Goal: Information Seeking & Learning: Learn about a topic

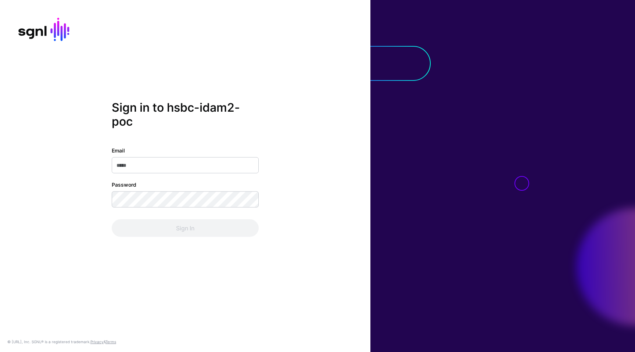
click at [180, 162] on input "Email" at bounding box center [185, 165] width 147 height 16
click at [0, 352] on com-1password-button at bounding box center [0, 352] width 0 height 0
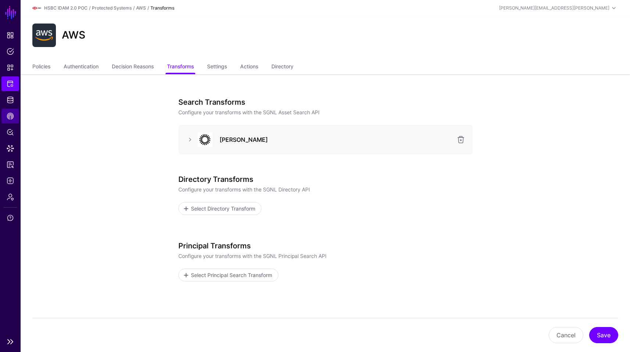
click at [18, 121] on link "CAEP Hub" at bounding box center [10, 116] width 18 height 15
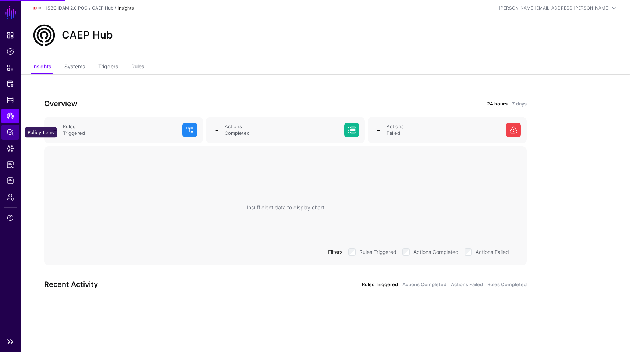
click at [12, 133] on span "Policy Lens" at bounding box center [10, 132] width 7 height 7
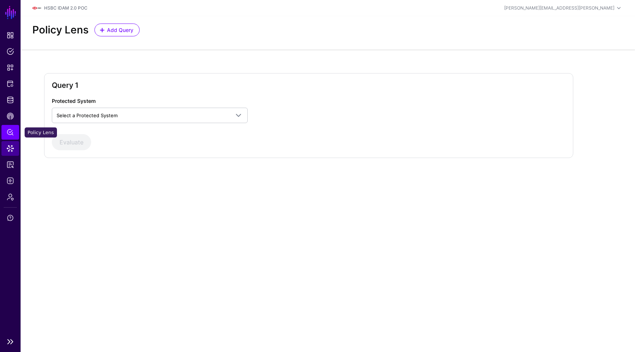
click at [11, 146] on span "Data Lens" at bounding box center [10, 148] width 7 height 7
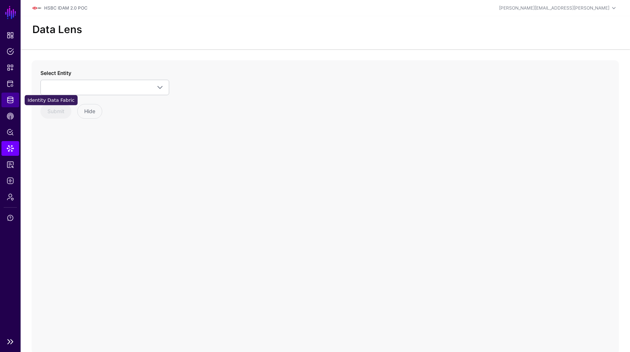
click at [11, 103] on span "Identity Data Fabric" at bounding box center [10, 99] width 7 height 7
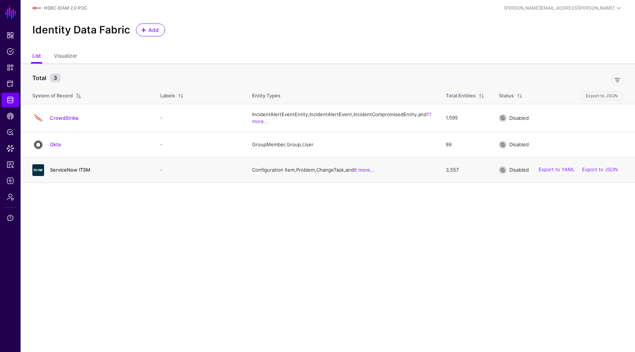
click at [59, 173] on link "ServiceNow ITSM" at bounding box center [70, 170] width 40 height 6
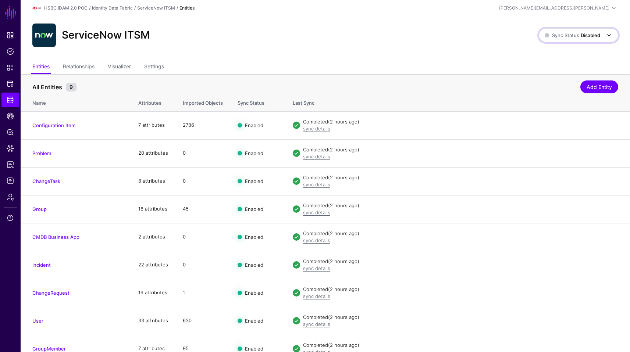
click at [573, 33] on span "Sync Status: Disabled" at bounding box center [572, 35] width 56 height 6
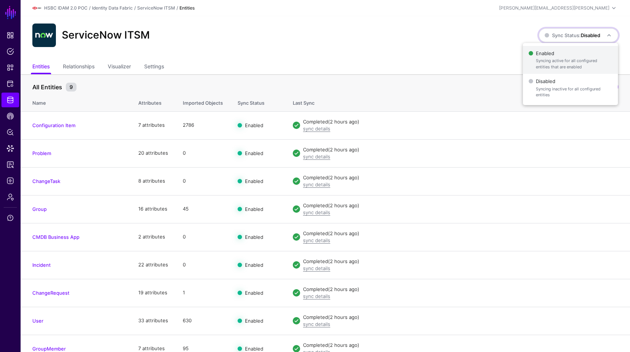
click at [560, 51] on span "Enabled Syncing active for all configured entities that are enabled" at bounding box center [569, 60] width 83 height 24
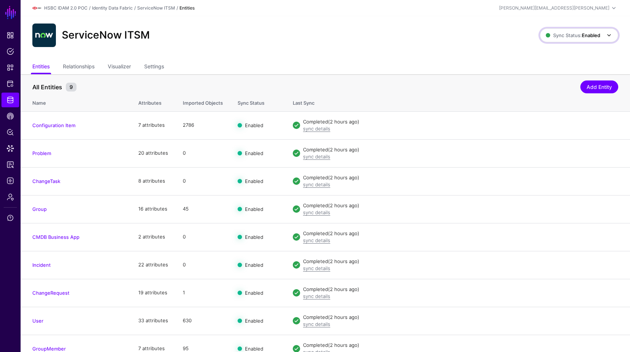
click at [583, 35] on strong "Enabled" at bounding box center [591, 35] width 18 height 6
click at [551, 83] on span "Disabled Syncing inactive for all configured entities" at bounding box center [571, 88] width 82 height 24
click at [586, 32] on span "Sync Status: Disabled" at bounding box center [572, 35] width 56 height 8
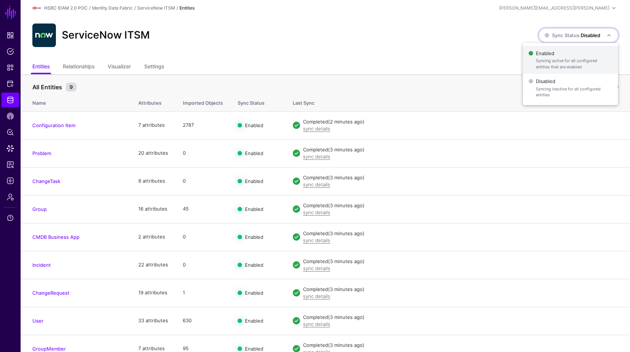
click at [555, 55] on span "Enabled Syncing active for all configured entities that are enabled" at bounding box center [569, 60] width 83 height 24
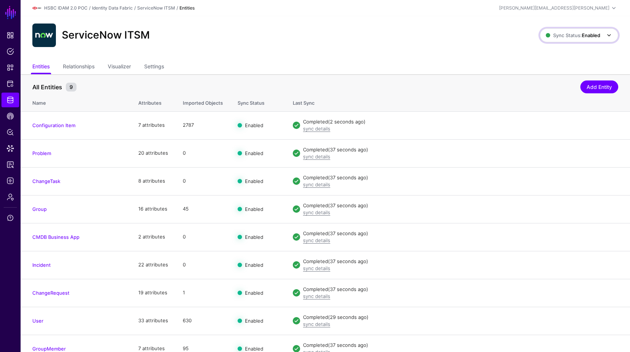
click at [565, 38] on span "Sync Status: Enabled" at bounding box center [573, 35] width 54 height 6
click at [550, 82] on span "Disabled Syncing inactive for all configured entities" at bounding box center [571, 88] width 82 height 24
click at [14, 141] on link "Data Lens" at bounding box center [10, 148] width 18 height 15
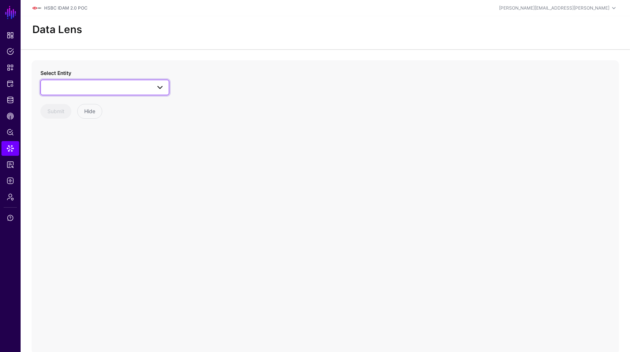
click at [86, 93] on link at bounding box center [104, 87] width 129 height 15
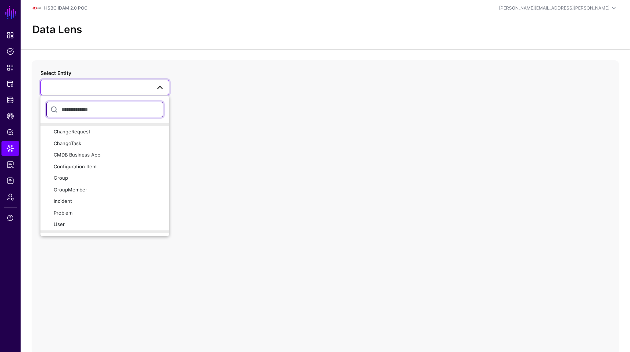
scroll to position [62, 0]
click at [92, 133] on div "ChangeRequest" at bounding box center [109, 131] width 110 height 7
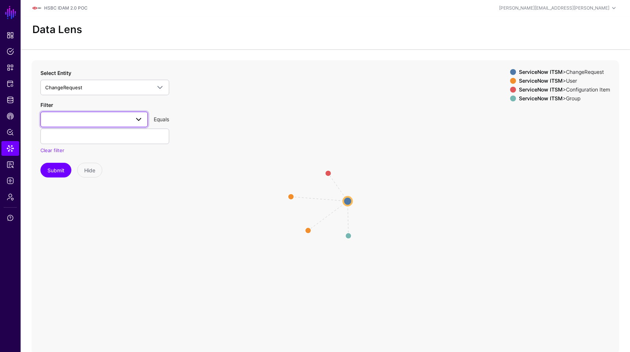
click at [139, 121] on span at bounding box center [138, 119] width 9 height 9
click at [57, 187] on span "number" at bounding box center [55, 186] width 18 height 6
click at [95, 144] on div "Filter number active approval assignedTo assignmentGroup closedAt configuration…" at bounding box center [104, 127] width 129 height 53
click at [108, 133] on input "text" at bounding box center [104, 136] width 129 height 15
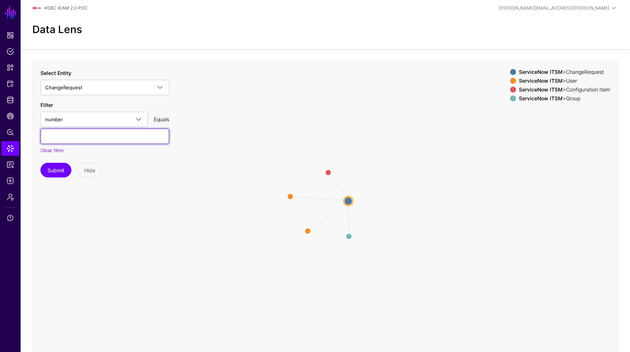
paste input "**********"
click at [40, 163] on button "Submit" at bounding box center [55, 170] width 31 height 15
click at [345, 201] on circle at bounding box center [348, 201] width 9 height 9
click at [345, 201] on circle at bounding box center [348, 200] width 9 height 9
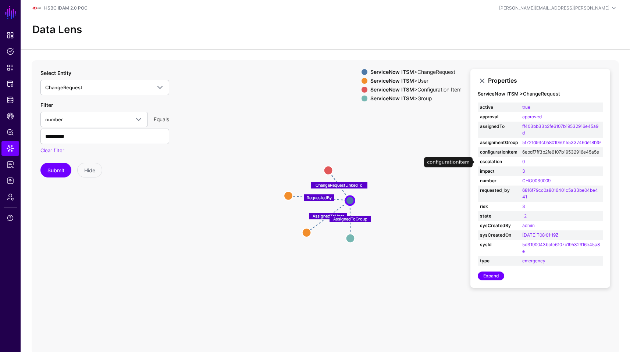
click at [551, 155] on link "6ebdf7ff3b2fe6107b19532916e45a5e" at bounding box center [560, 152] width 77 height 6
type input "**********"
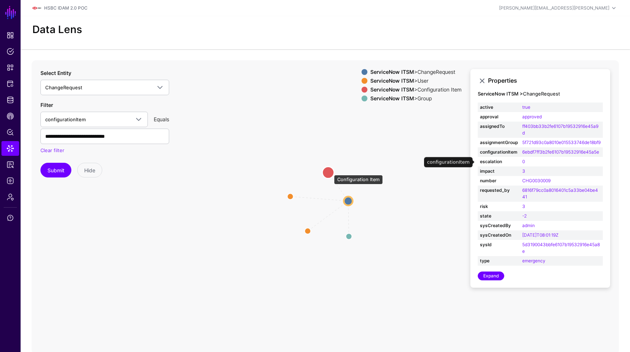
click at [330, 171] on circle at bounding box center [328, 173] width 12 height 12
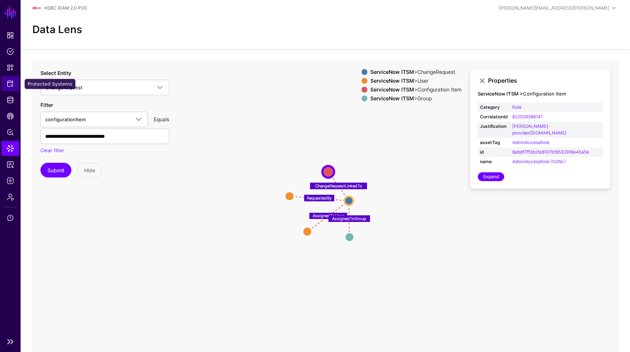
click at [9, 86] on span "Protected Systems" at bounding box center [10, 83] width 7 height 7
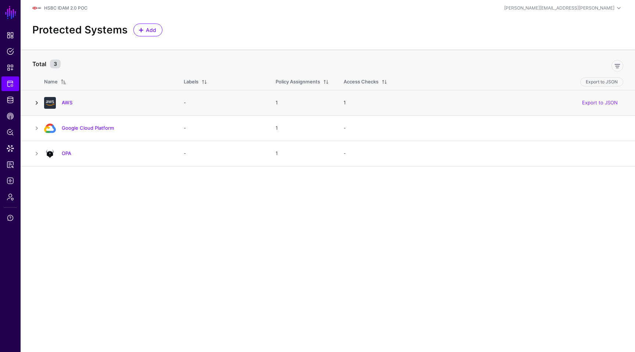
click at [40, 106] on link at bounding box center [36, 103] width 9 height 9
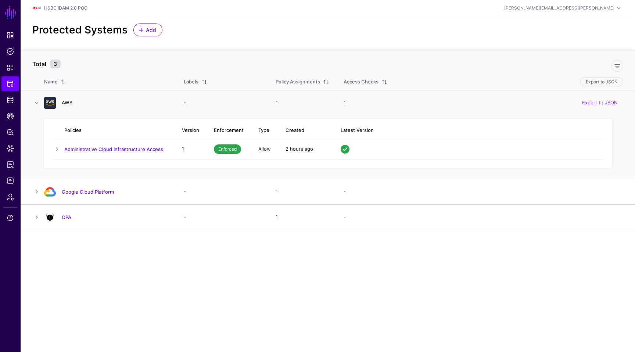
click at [64, 101] on link "AWS" at bounding box center [67, 103] width 11 height 6
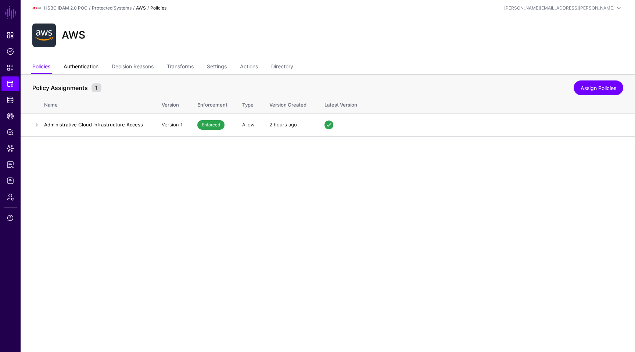
click at [85, 65] on link "Authentication" at bounding box center [81, 67] width 35 height 14
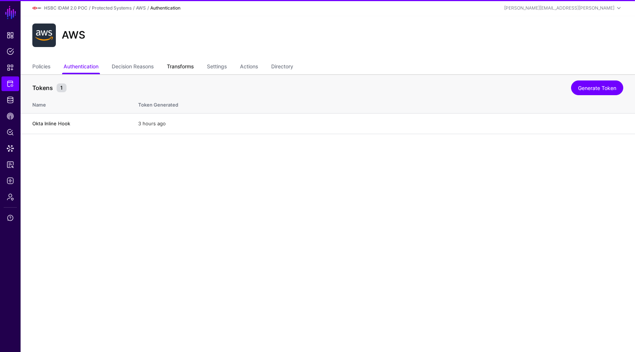
click at [181, 66] on link "Transforms" at bounding box center [180, 67] width 27 height 14
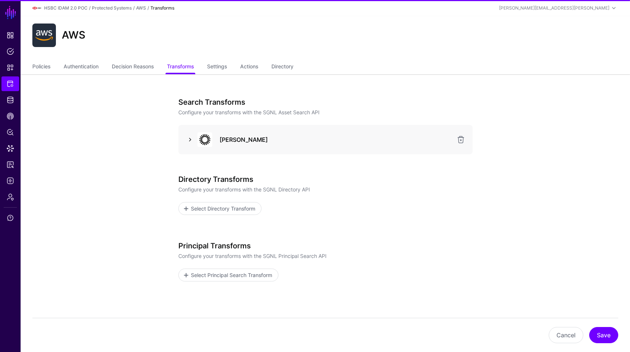
click at [189, 138] on link at bounding box center [190, 139] width 9 height 9
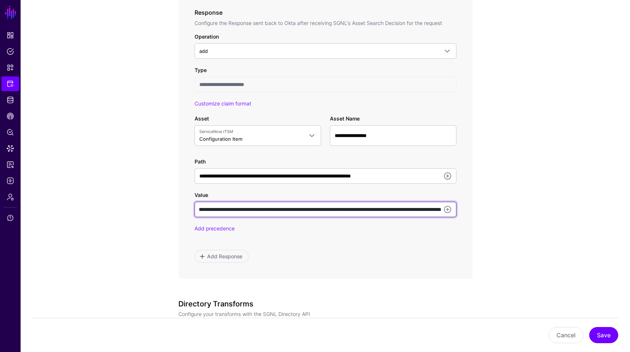
scroll to position [0, 162]
drag, startPoint x: 365, startPoint y: 208, endPoint x: 470, endPoint y: 214, distance: 105.6
click at [470, 214] on div "**********" at bounding box center [325, 12] width 294 height 533
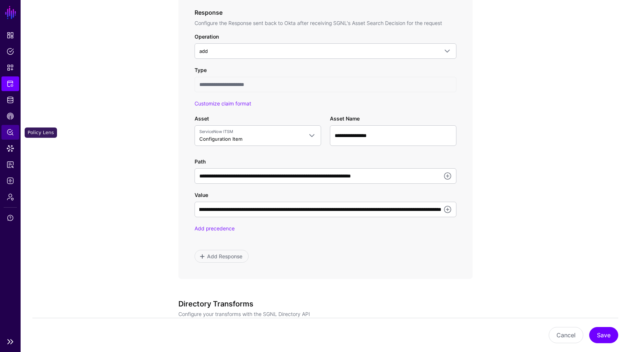
click at [10, 131] on span "Policy Lens" at bounding box center [10, 132] width 7 height 7
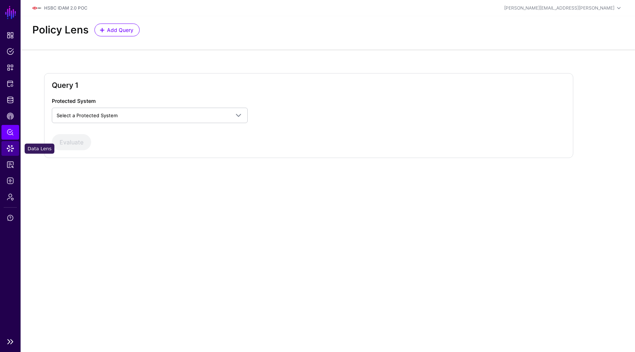
click at [8, 145] on span "Data Lens" at bounding box center [10, 148] width 7 height 7
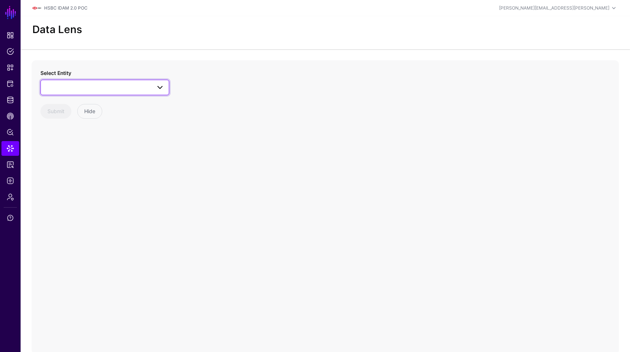
click at [114, 93] on link at bounding box center [104, 87] width 129 height 15
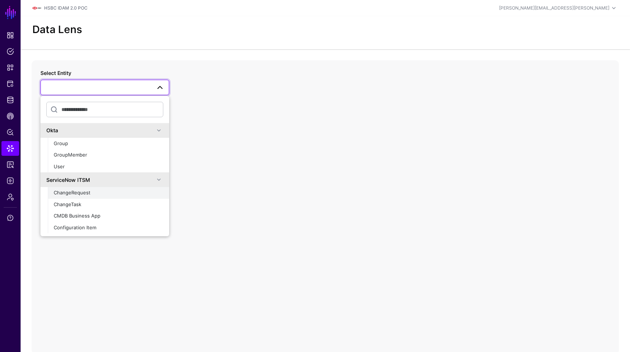
click at [126, 188] on button "ChangeRequest" at bounding box center [108, 193] width 121 height 12
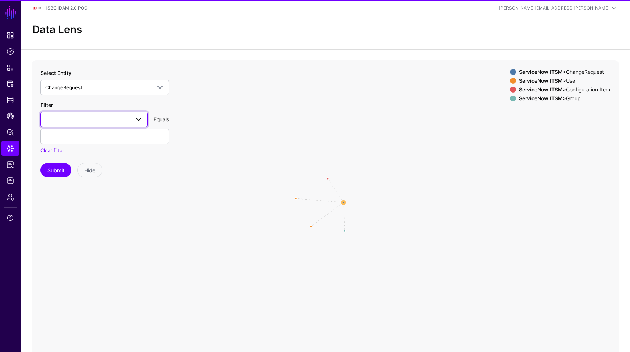
click at [112, 125] on link at bounding box center [93, 119] width 107 height 15
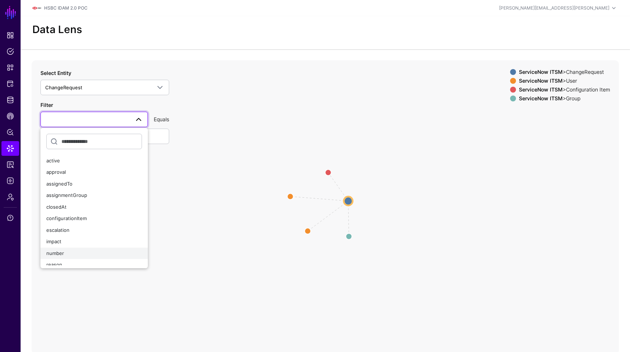
click at [75, 256] on div "number" at bounding box center [94, 253] width 96 height 7
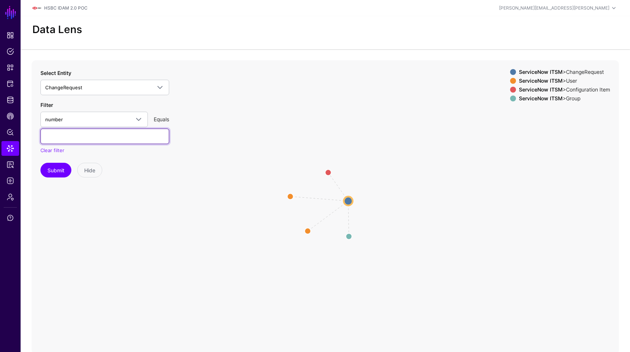
click at [107, 140] on input "text" at bounding box center [104, 136] width 129 height 15
paste input "**********"
type input "**********"
click at [40, 163] on button "Submit" at bounding box center [55, 170] width 31 height 15
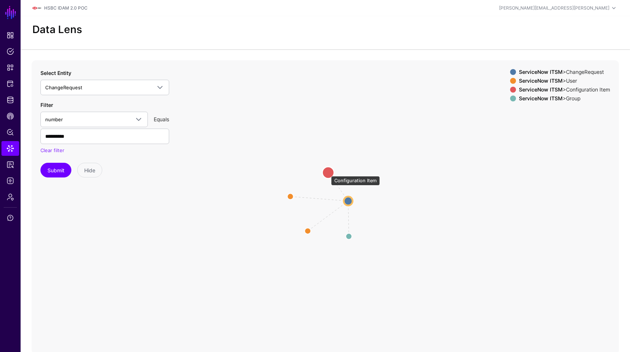
click at [327, 172] on circle at bounding box center [328, 173] width 12 height 12
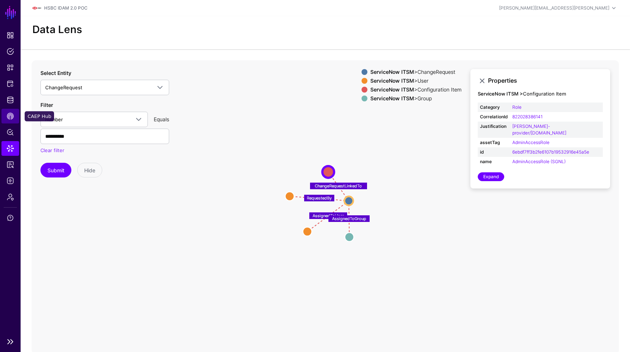
click at [16, 120] on link "CAEP Hub" at bounding box center [10, 116] width 18 height 15
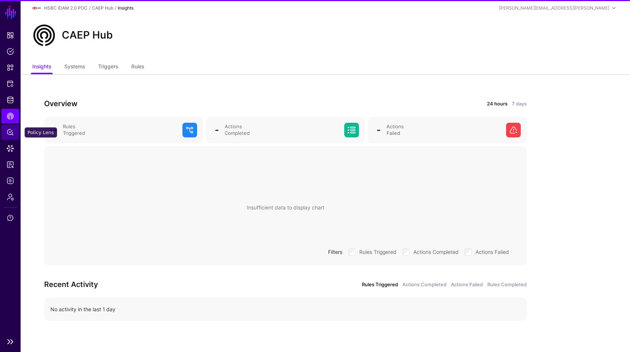
click at [14, 132] on span "Policy Lens" at bounding box center [10, 132] width 7 height 7
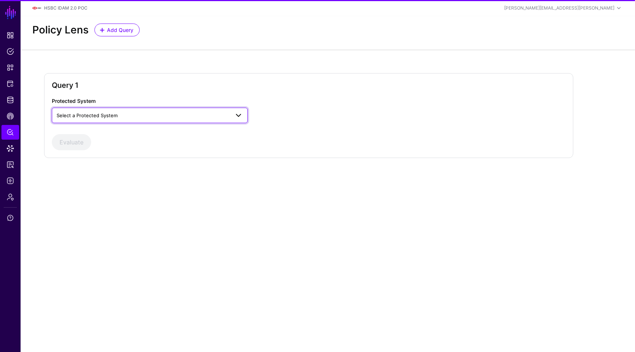
click at [106, 115] on span "Select a Protected System" at bounding box center [87, 115] width 61 height 6
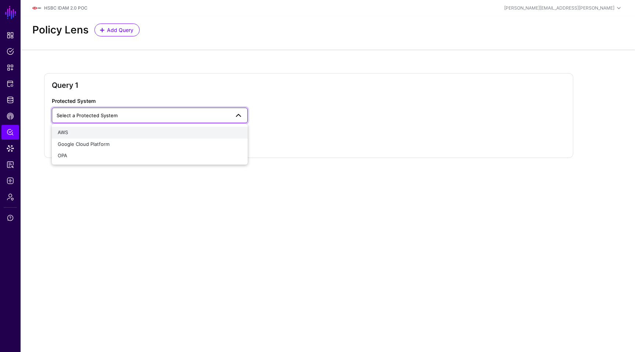
click at [96, 131] on div "AWS" at bounding box center [150, 132] width 184 height 7
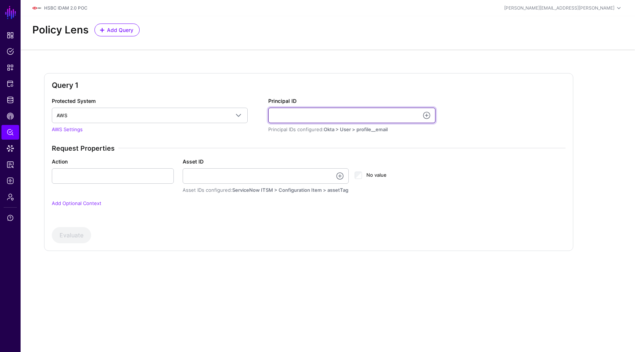
click at [290, 119] on input "Principal ID" at bounding box center [351, 115] width 167 height 15
type input "**********"
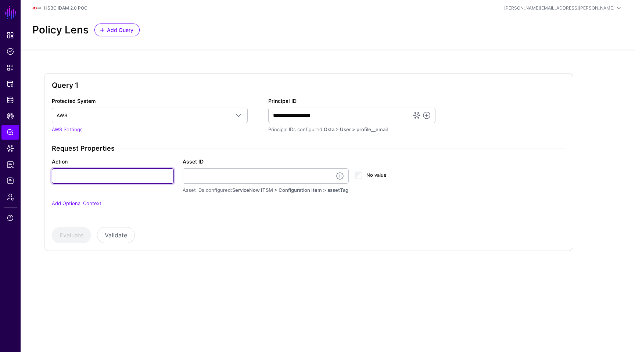
click at [77, 171] on input "Action" at bounding box center [113, 175] width 122 height 15
type input "**********"
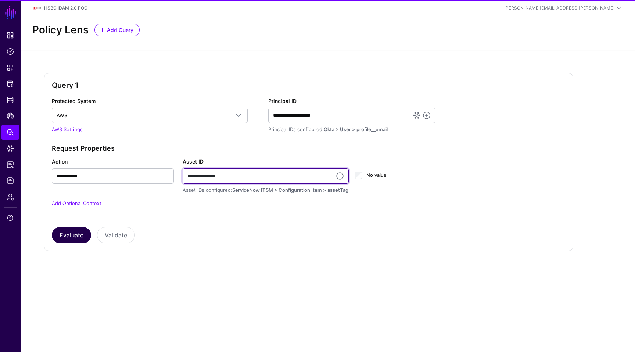
type input "**********"
click at [68, 235] on button "Evaluate" at bounding box center [71, 235] width 39 height 16
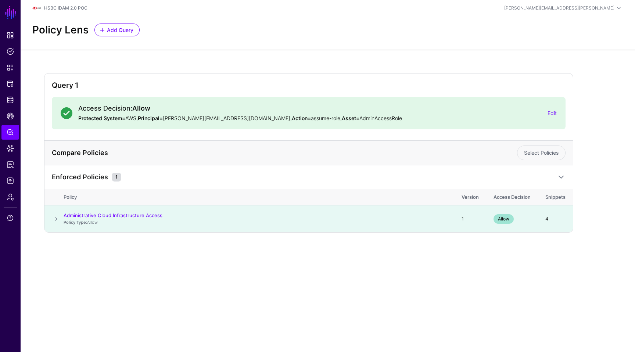
click at [53, 215] on span at bounding box center [56, 219] width 9 height 9
